Goal: Find specific page/section: Find specific page/section

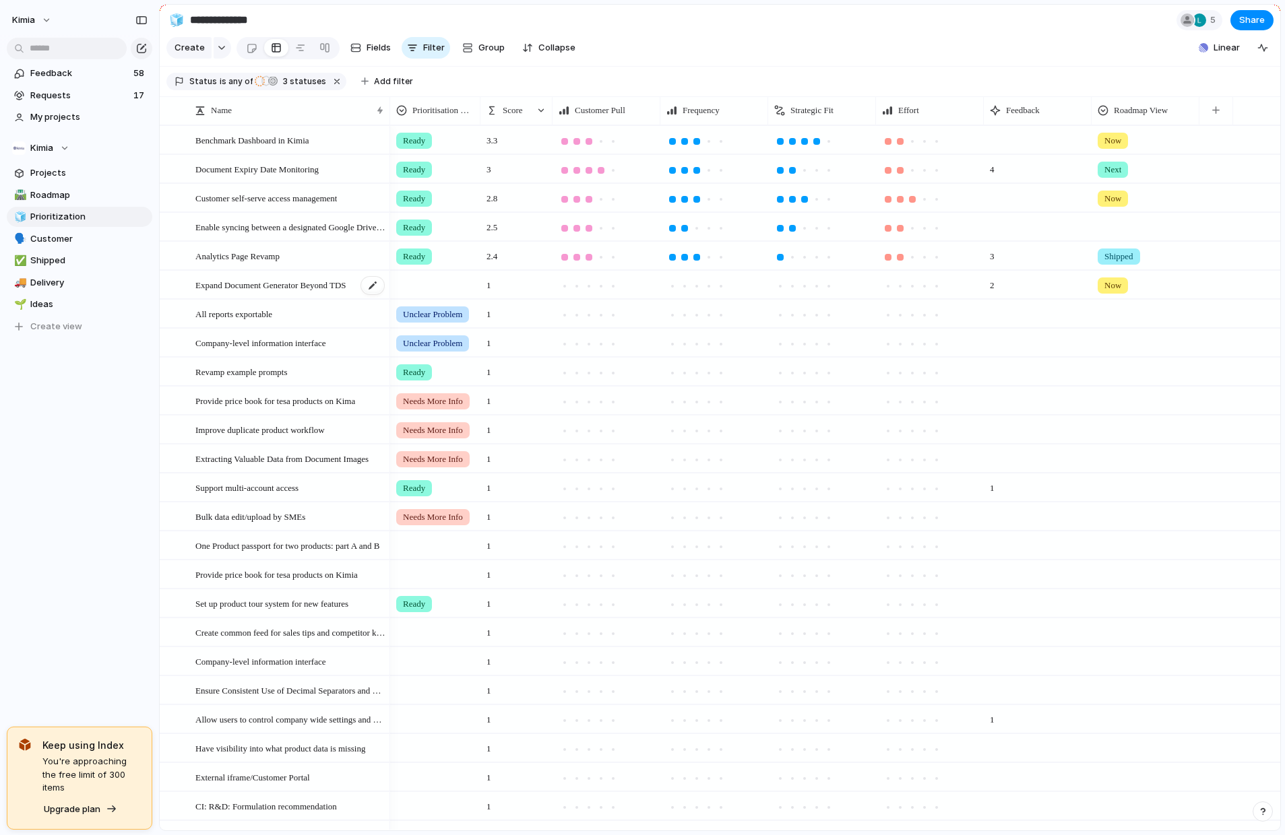
click at [255, 287] on span "Expand Document Generator Beyond TDS" at bounding box center [270, 284] width 151 height 15
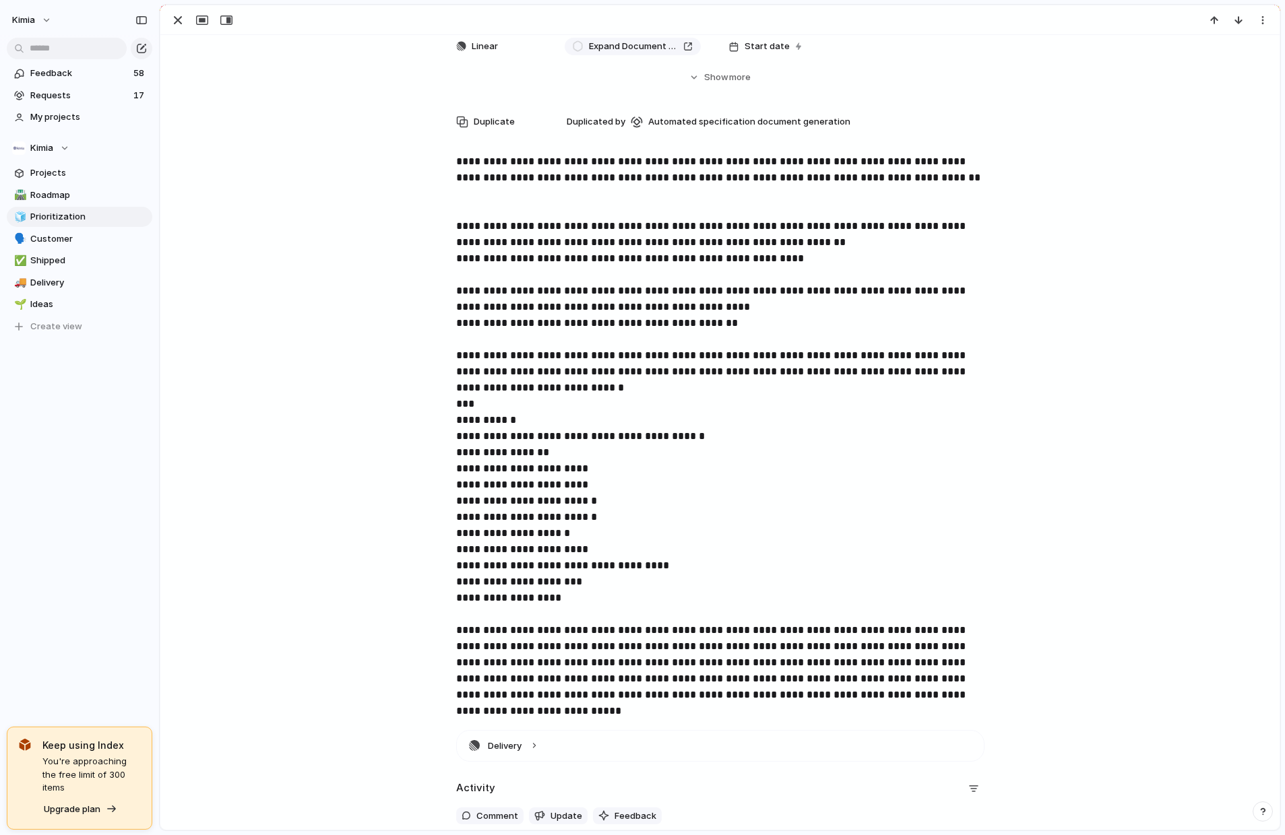
scroll to position [273, 0]
